Goal: Check status

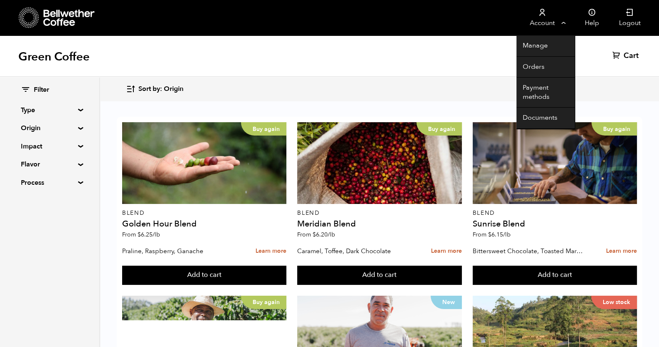
click at [557, 26] on link "Account" at bounding box center [541, 17] width 51 height 35
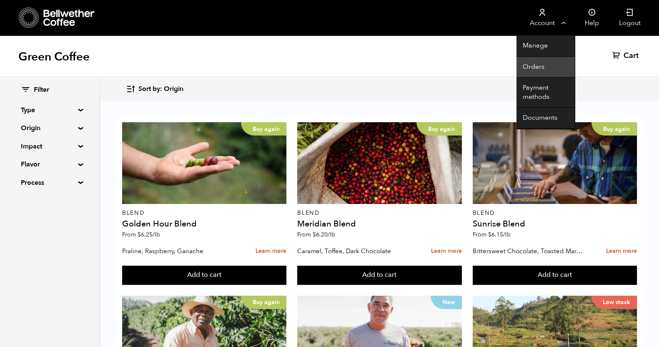
click at [544, 67] on link "Orders" at bounding box center [545, 67] width 58 height 21
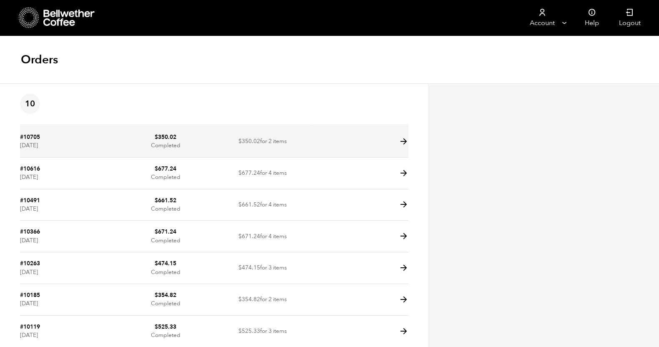
click at [407, 138] on icon at bounding box center [404, 142] width 10 height 10
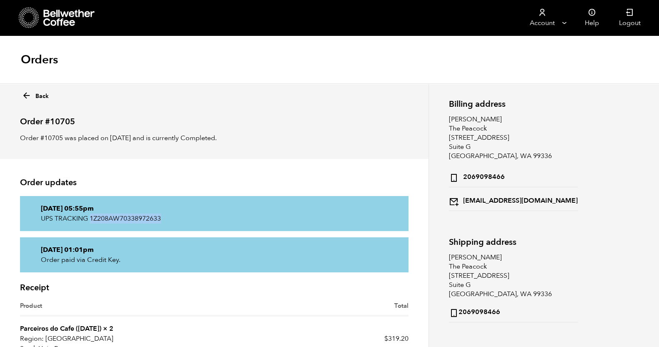
drag, startPoint x: 171, startPoint y: 218, endPoint x: 90, endPoint y: 219, distance: 80.8
click at [90, 219] on p "UPS TRACKING 1Z208AW70338972633" at bounding box center [214, 218] width 347 height 10
copy p "1Z208AW70338972633"
